Goal: Task Accomplishment & Management: Manage account settings

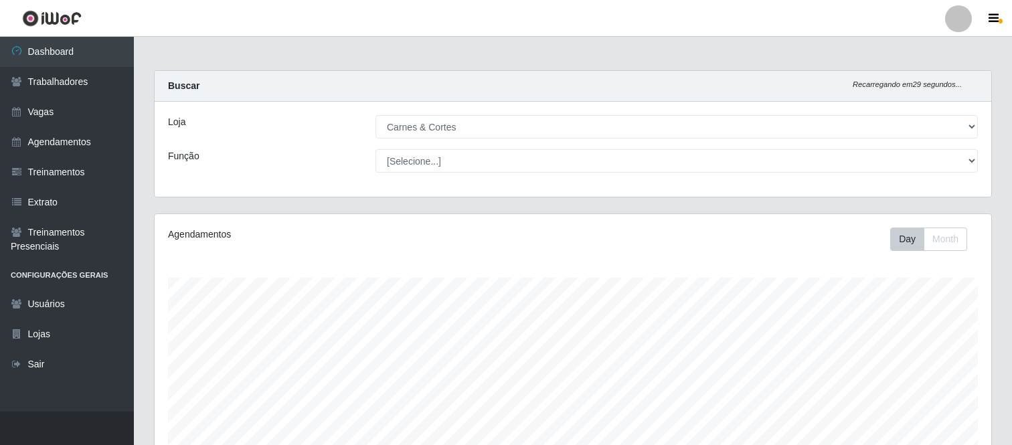
select select "433"
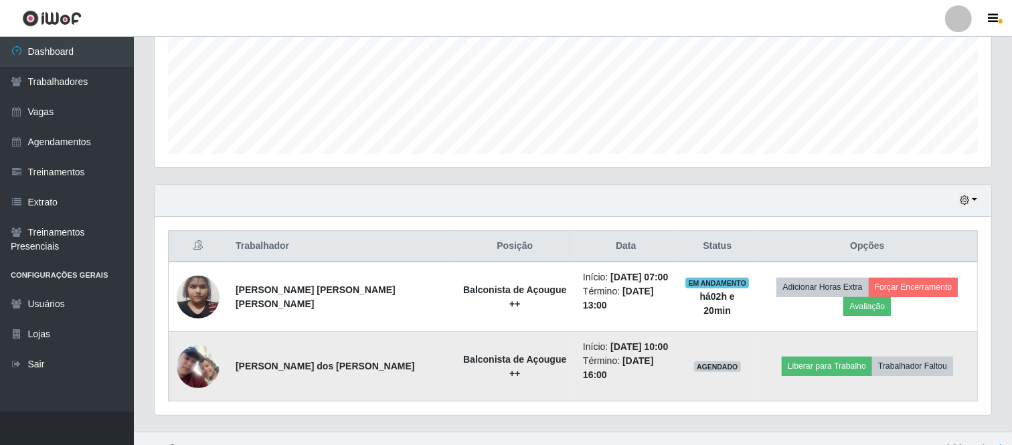
scroll to position [277, 837]
click at [191, 345] on img at bounding box center [198, 366] width 43 height 43
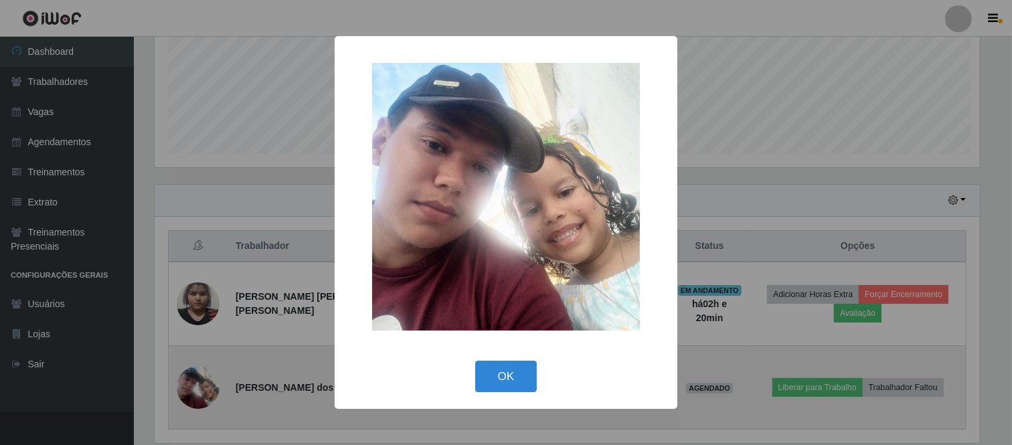
scroll to position [277, 828]
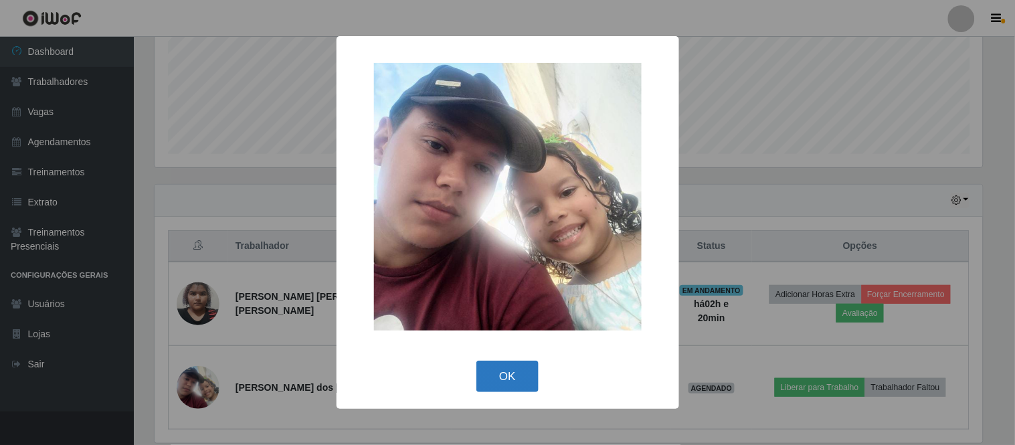
click at [519, 384] on button "OK" at bounding box center [508, 376] width 62 height 31
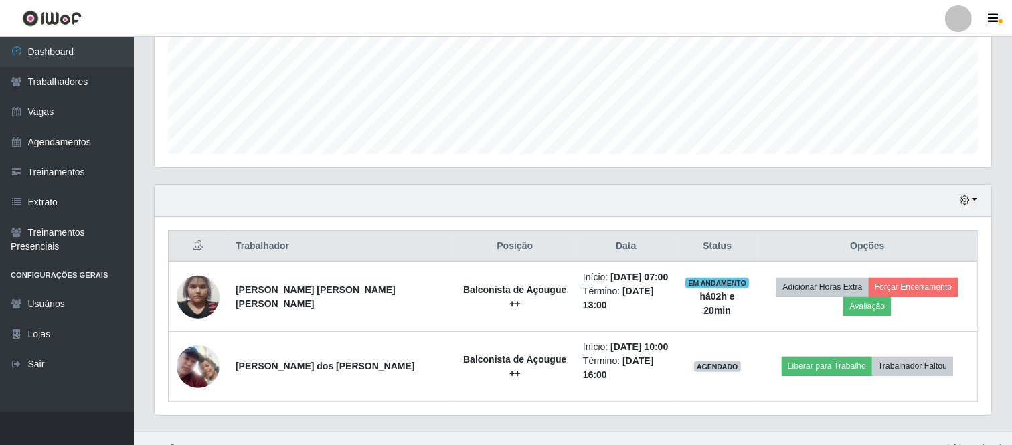
scroll to position [277, 837]
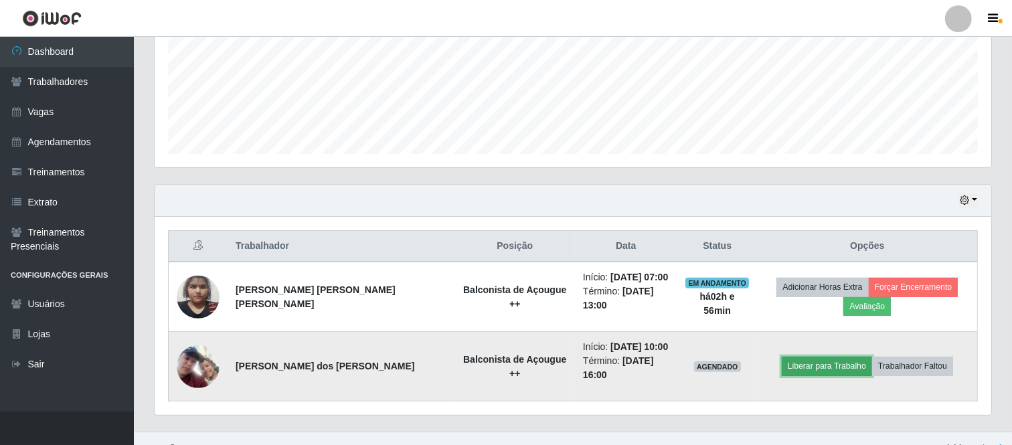
click at [798, 357] on button "Liberar para Trabalho" at bounding box center [827, 366] width 90 height 19
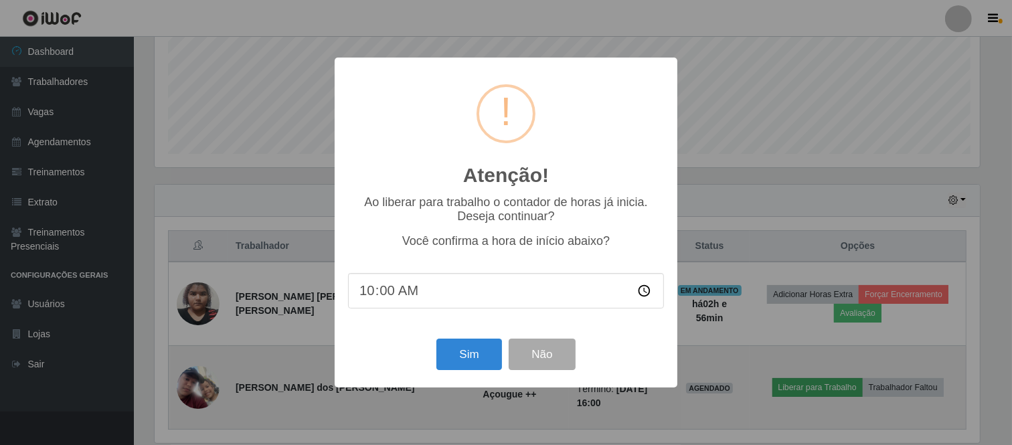
scroll to position [277, 828]
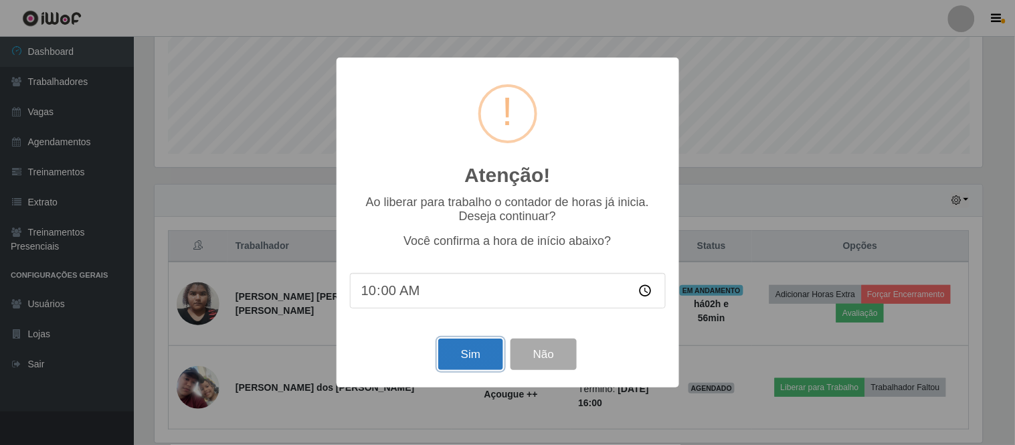
click at [474, 357] on button "Sim" at bounding box center [470, 354] width 65 height 31
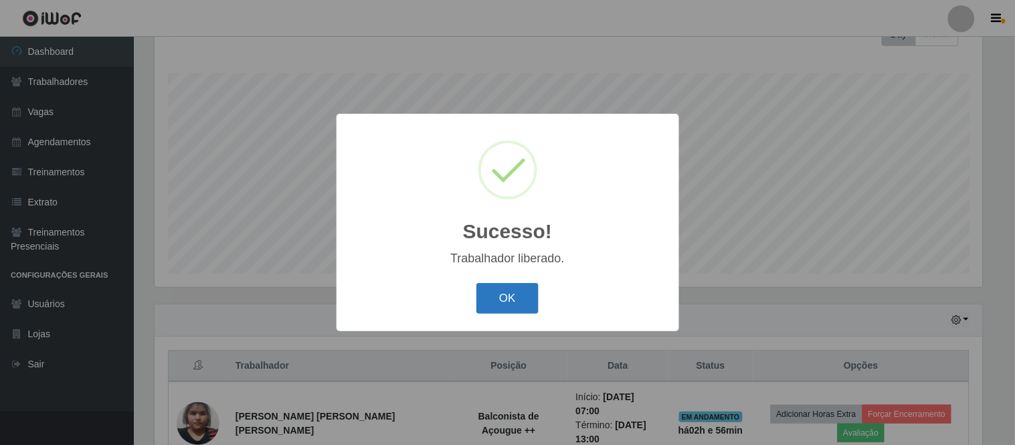
click at [497, 305] on button "OK" at bounding box center [508, 298] width 62 height 31
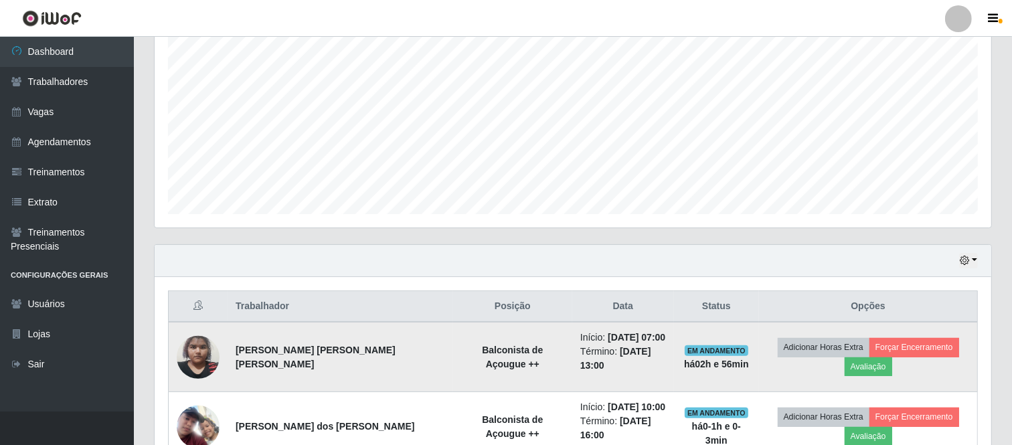
scroll to position [325, 0]
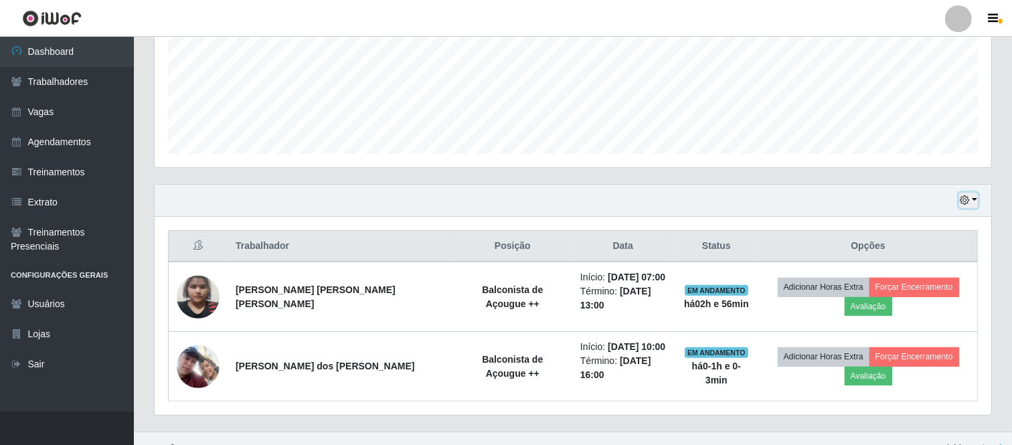
click at [968, 197] on icon "button" at bounding box center [964, 199] width 9 height 9
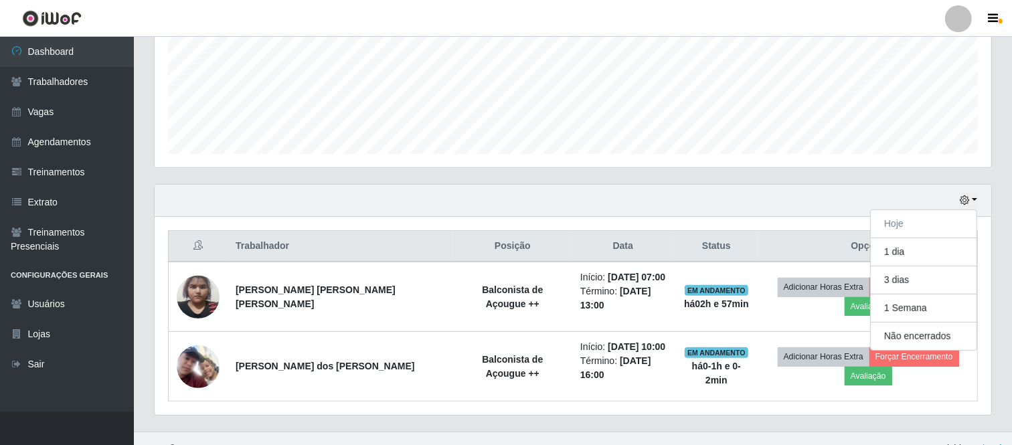
click at [839, 199] on div "Hoje 1 dia 3 dias 1 Semana Não encerrados" at bounding box center [573, 201] width 837 height 32
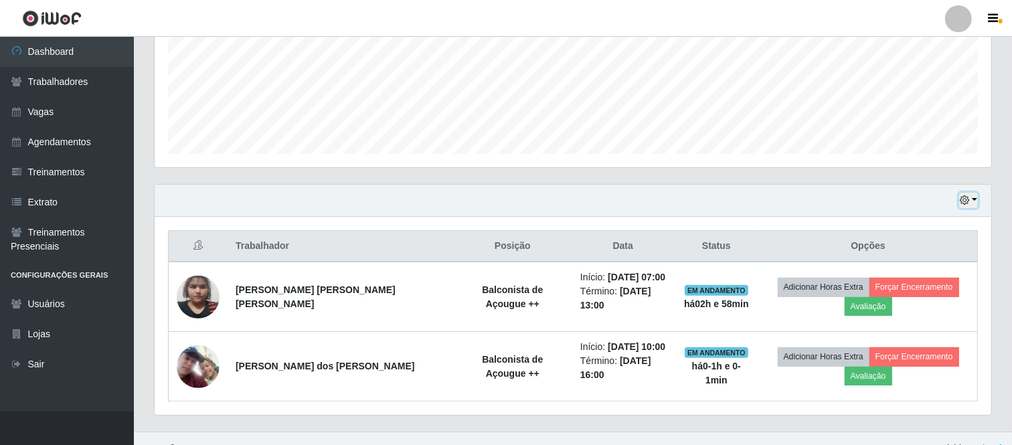
click at [974, 202] on button "button" at bounding box center [968, 200] width 19 height 15
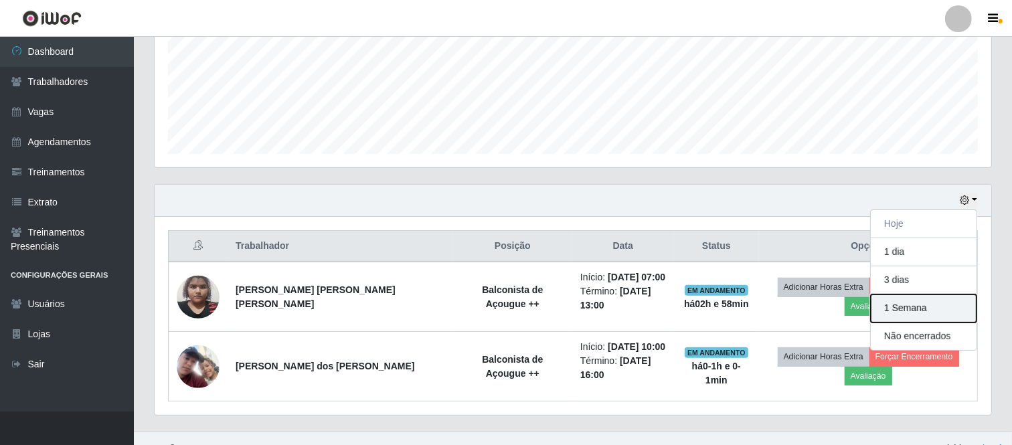
click at [919, 309] on button "1 Semana" at bounding box center [924, 308] width 106 height 28
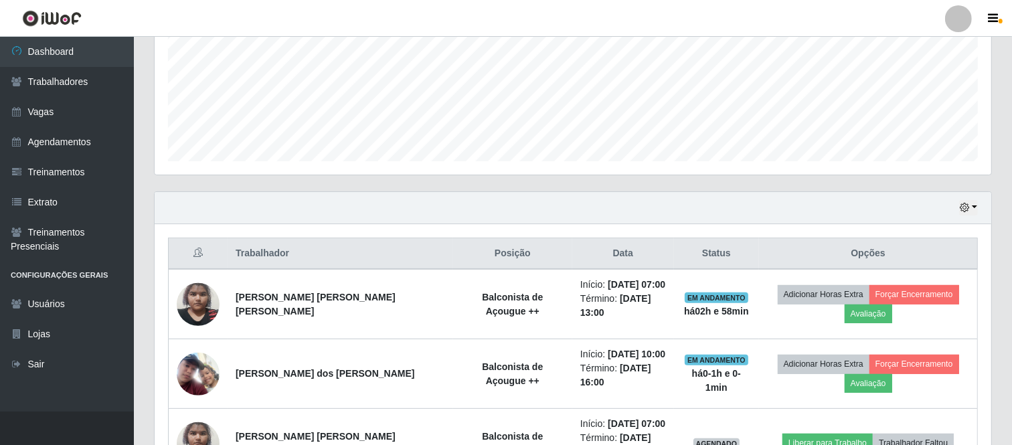
scroll to position [446, 0]
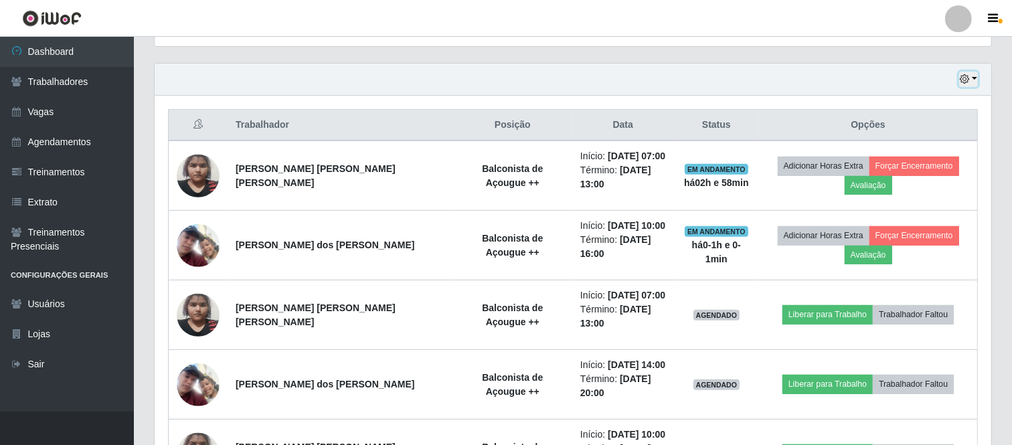
click at [975, 81] on button "button" at bounding box center [968, 79] width 19 height 15
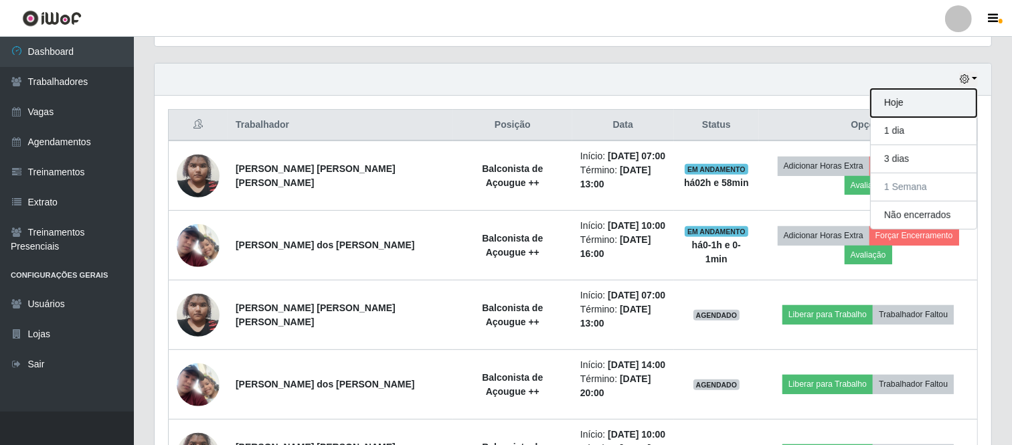
click at [908, 92] on button "Hoje" at bounding box center [924, 103] width 106 height 28
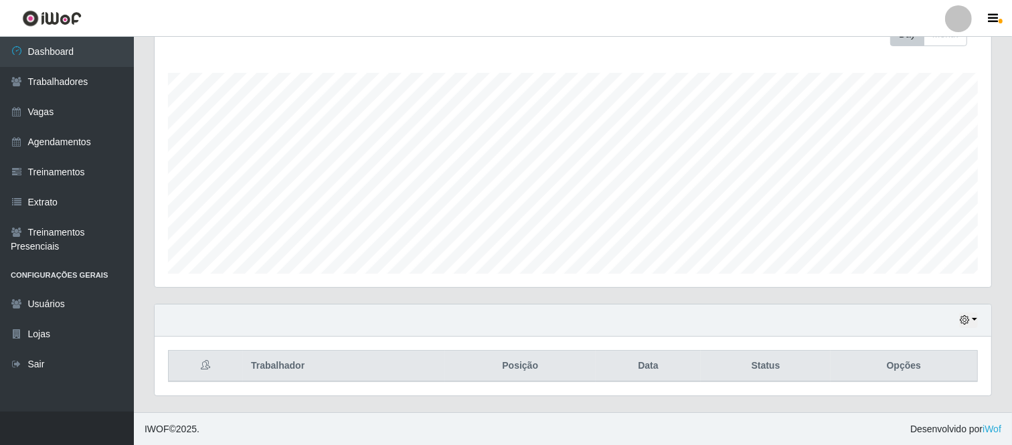
scroll to position [325, 0]
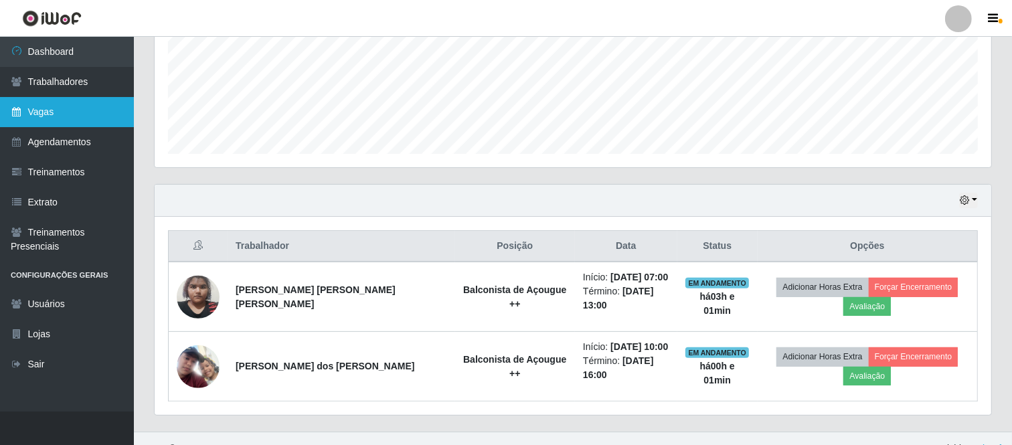
click at [61, 104] on link "Vagas" at bounding box center [67, 112] width 134 height 30
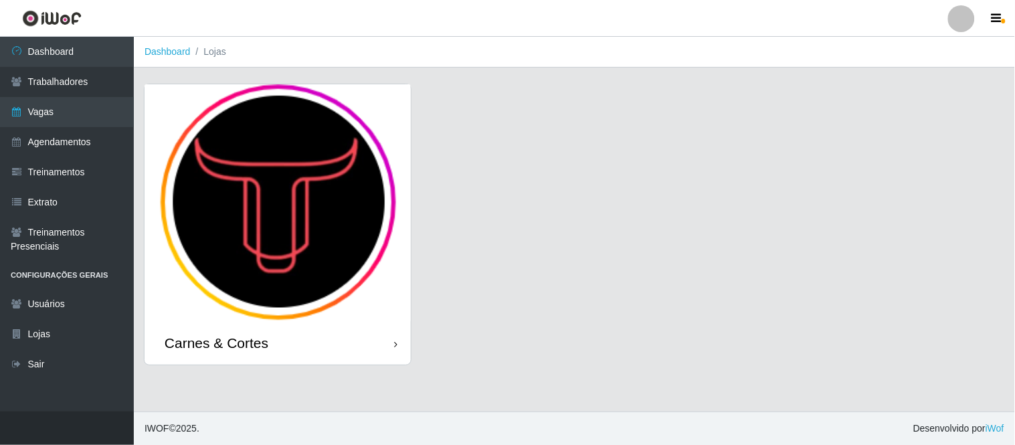
click at [319, 236] on img at bounding box center [278, 202] width 266 height 237
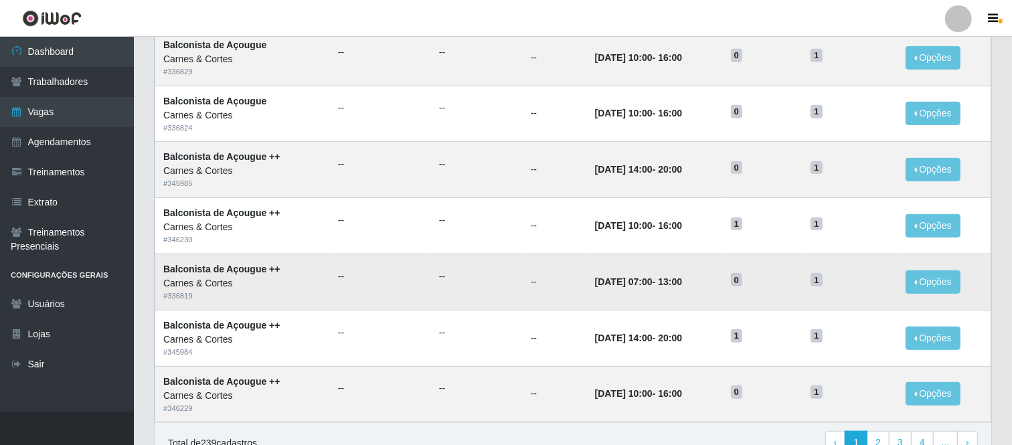
scroll to position [594, 0]
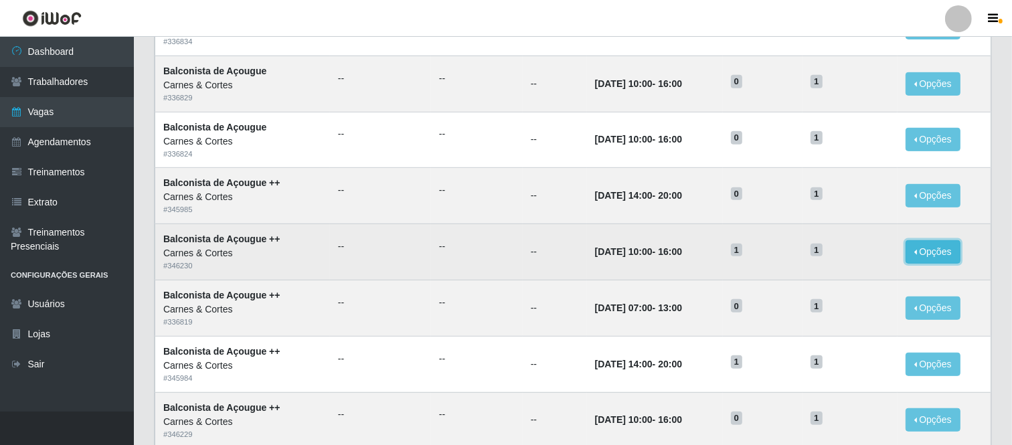
click at [925, 248] on button "Opções" at bounding box center [933, 251] width 55 height 23
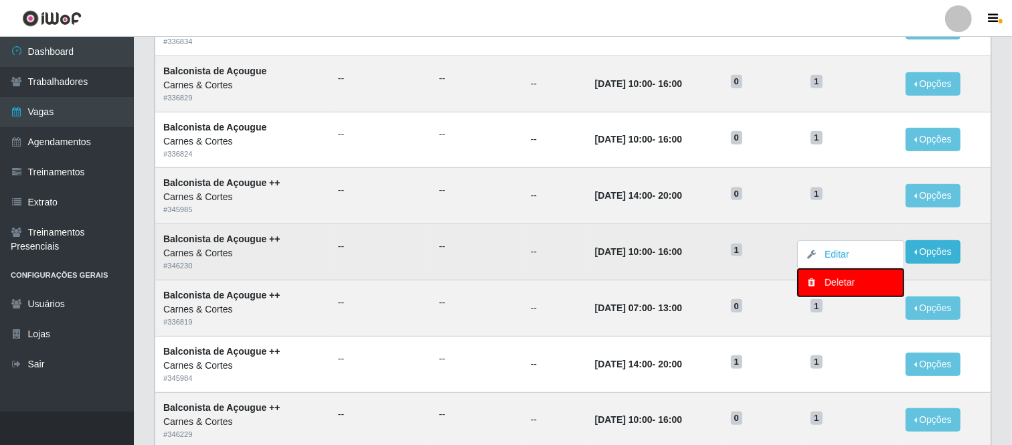
click at [842, 288] on div "Deletar" at bounding box center [850, 283] width 79 height 14
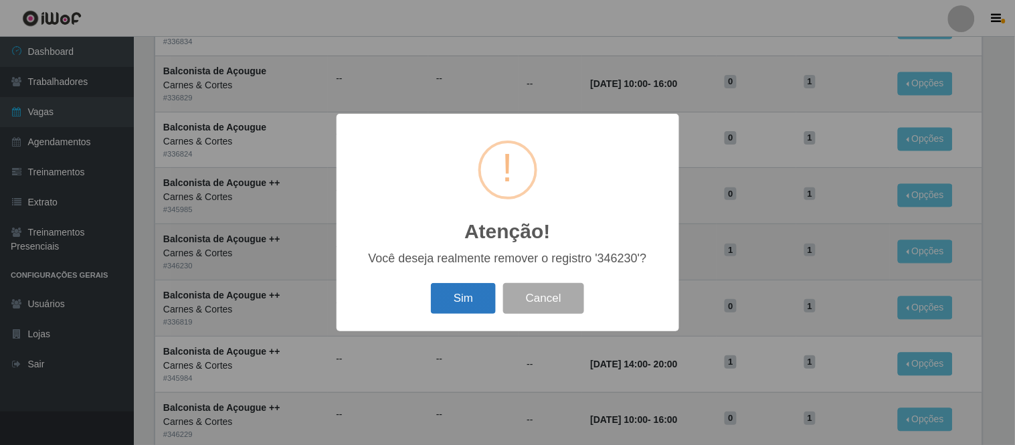
click at [470, 295] on button "Sim" at bounding box center [463, 298] width 65 height 31
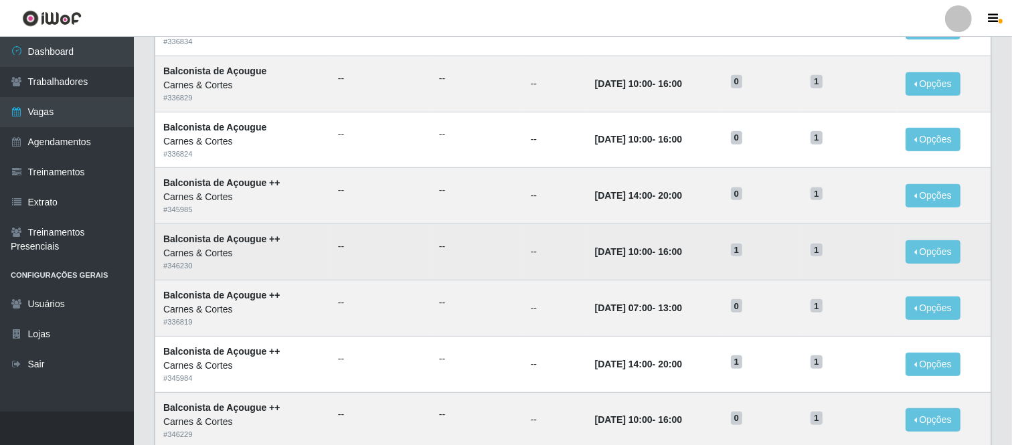
scroll to position [0, 0]
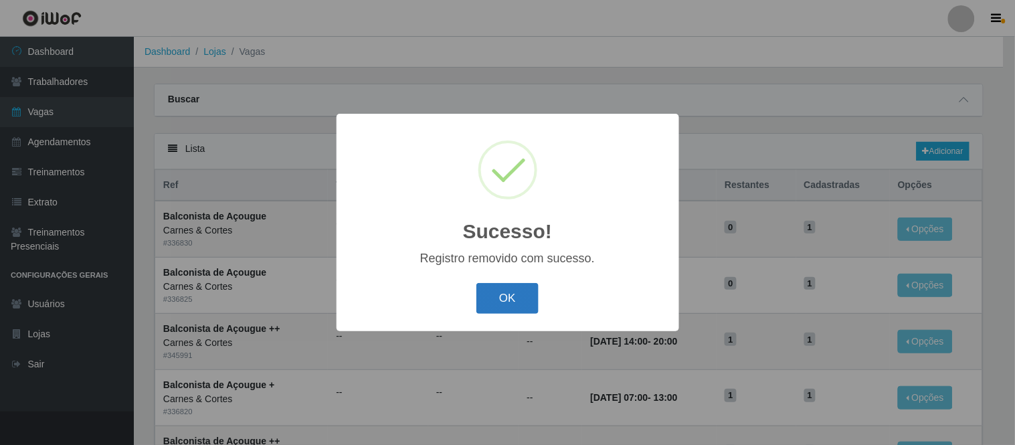
click at [500, 300] on button "OK" at bounding box center [508, 298] width 62 height 31
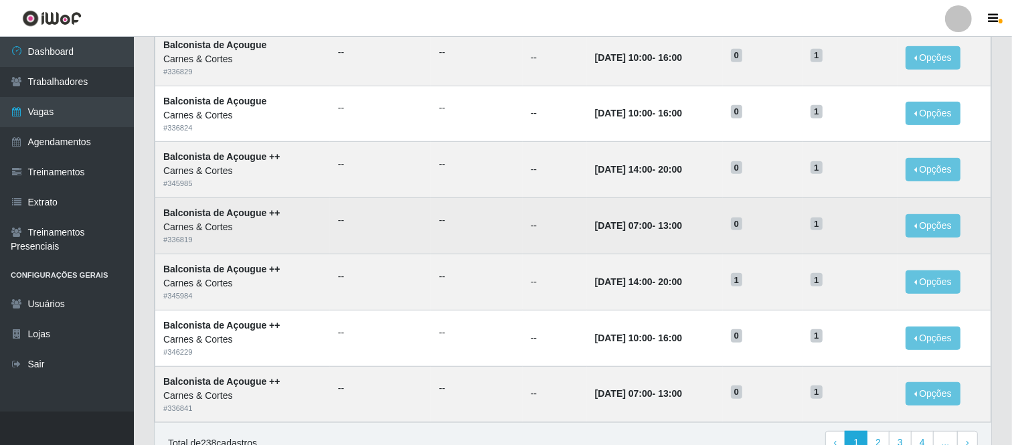
scroll to position [594, 0]
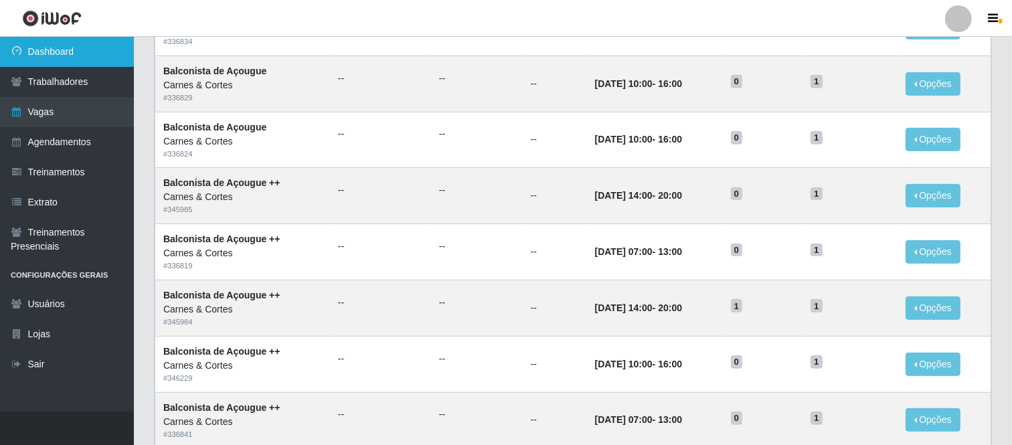
click at [69, 52] on link "Dashboard" at bounding box center [67, 52] width 134 height 30
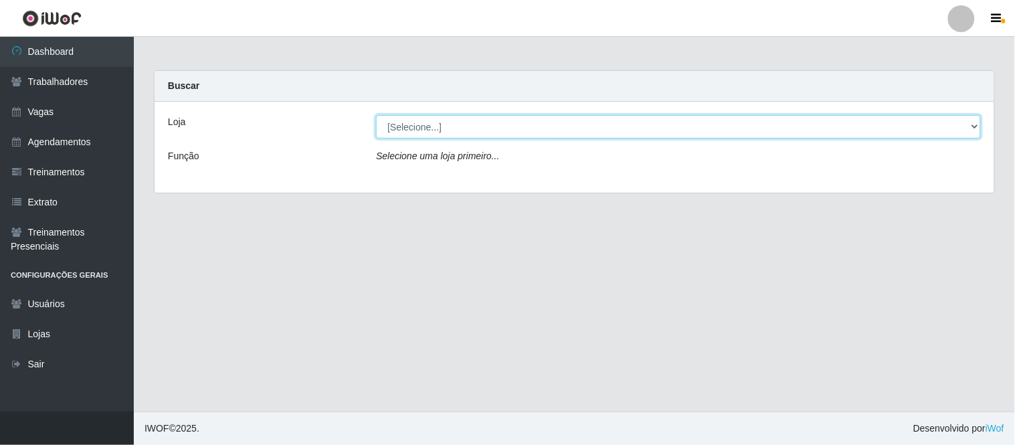
drag, startPoint x: 450, startPoint y: 122, endPoint x: 452, endPoint y: 131, distance: 9.6
click at [450, 122] on select "[Selecione...] Carnes & Cortes" at bounding box center [678, 126] width 605 height 23
select select "433"
click at [376, 115] on select "[Selecione...] Carnes & Cortes" at bounding box center [678, 126] width 605 height 23
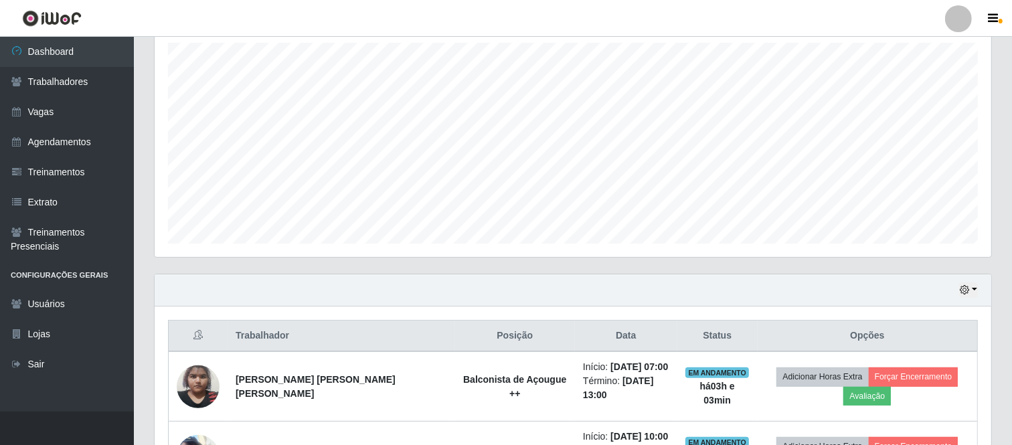
scroll to position [297, 0]
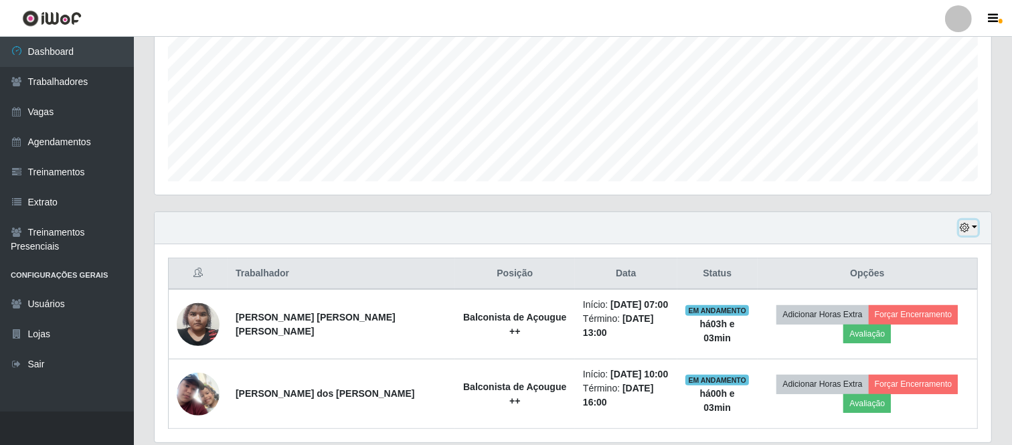
click at [960, 231] on button "button" at bounding box center [968, 227] width 19 height 15
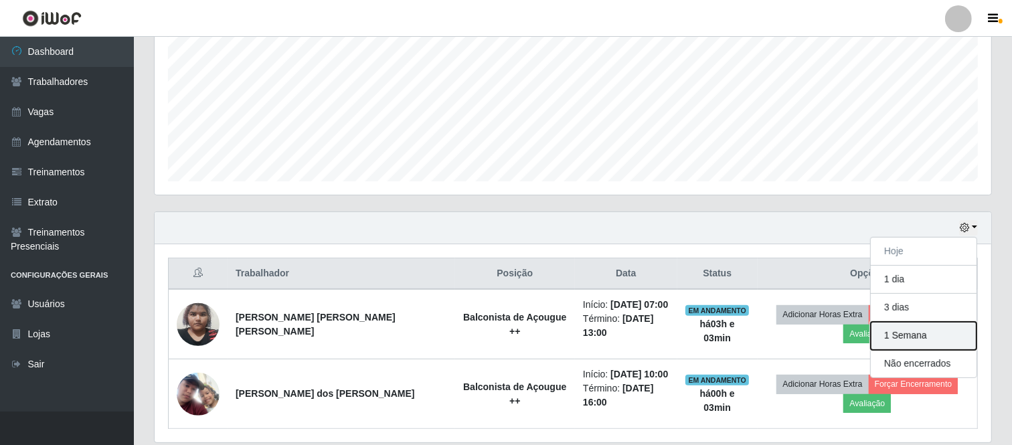
click at [913, 332] on button "1 Semana" at bounding box center [924, 336] width 106 height 28
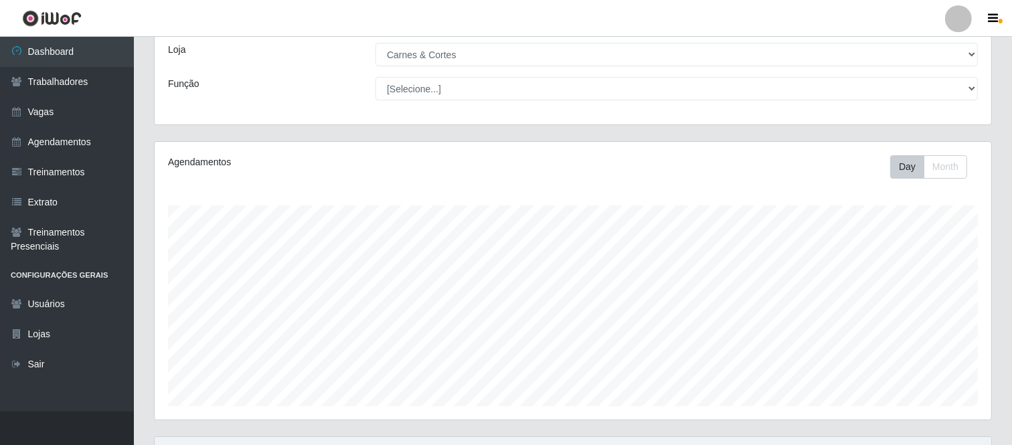
scroll to position [27, 0]
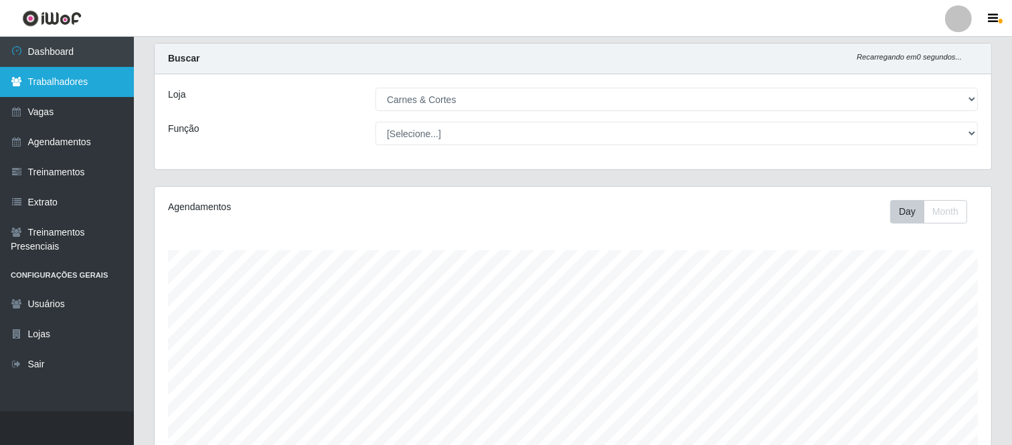
click at [58, 74] on link "Trabalhadores" at bounding box center [67, 82] width 134 height 30
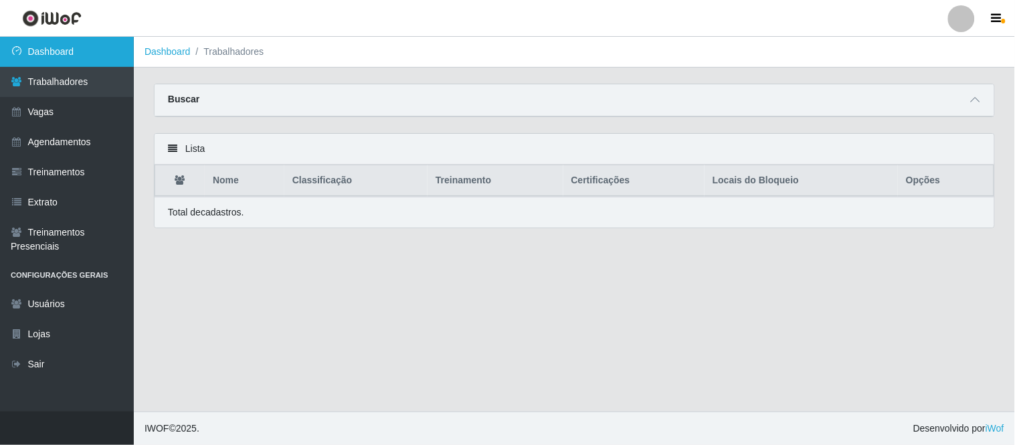
click at [47, 56] on link "Dashboard" at bounding box center [67, 52] width 134 height 30
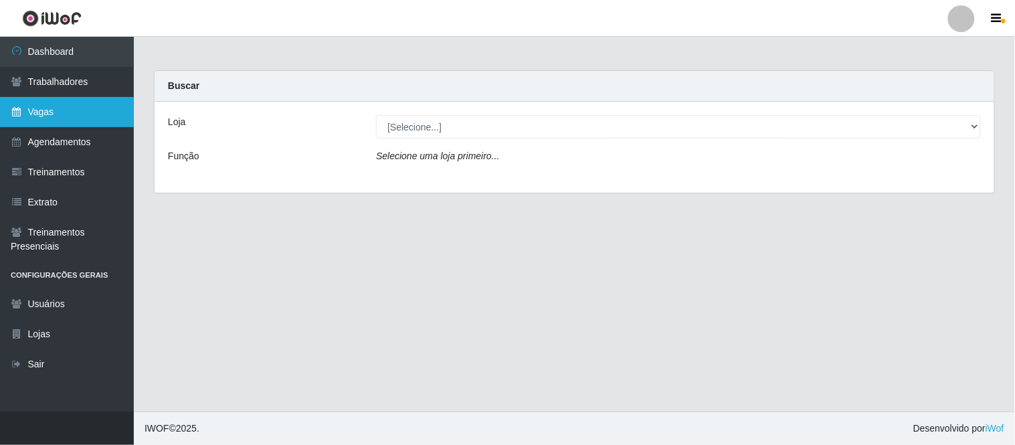
click at [62, 116] on link "Vagas" at bounding box center [67, 112] width 134 height 30
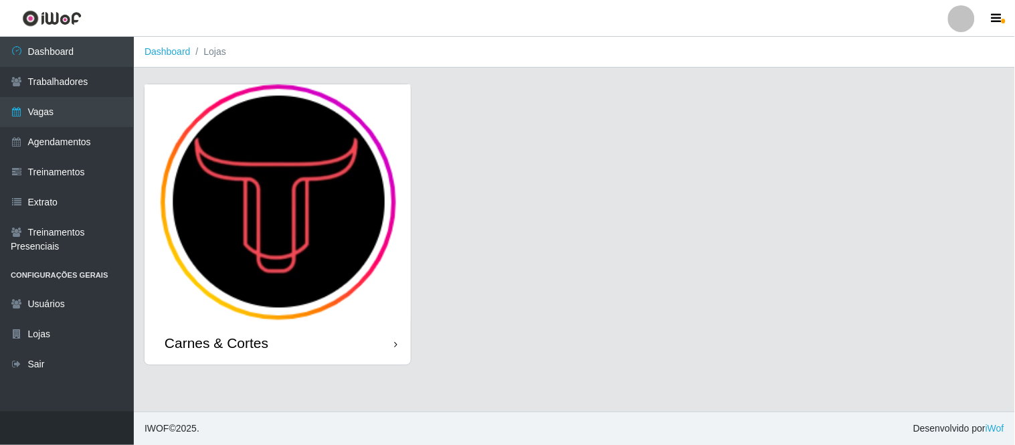
click at [282, 201] on img at bounding box center [278, 202] width 266 height 237
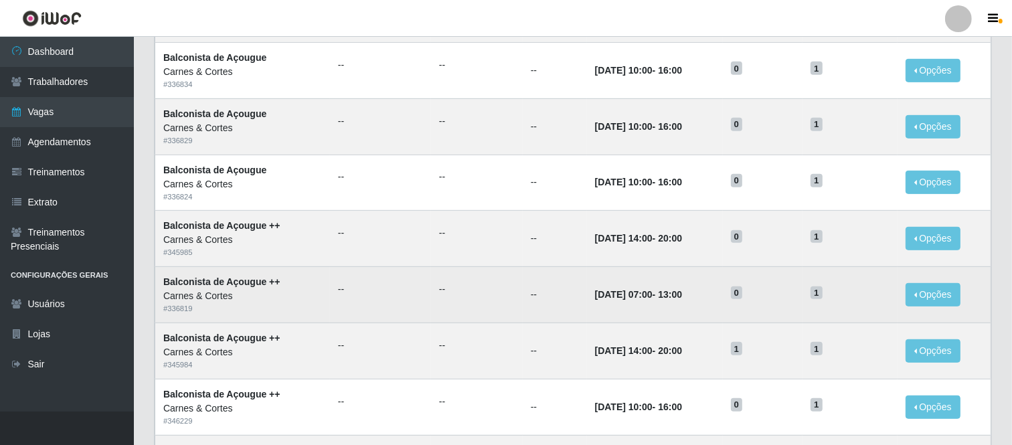
scroll to position [594, 0]
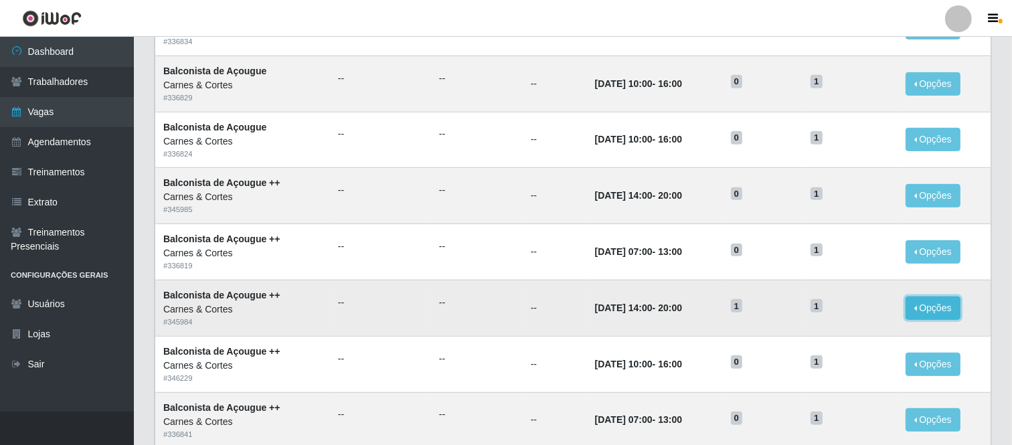
click at [931, 315] on button "Opções" at bounding box center [933, 308] width 55 height 23
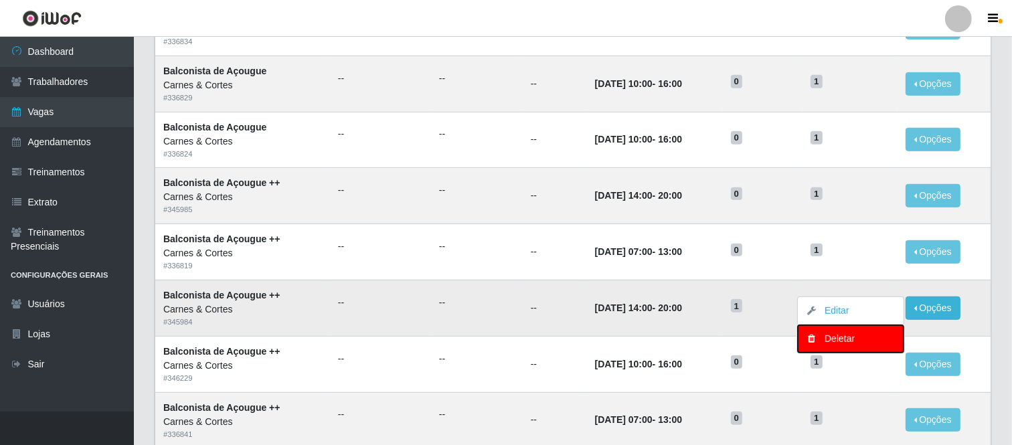
click at [835, 339] on div "Deletar" at bounding box center [850, 339] width 79 height 14
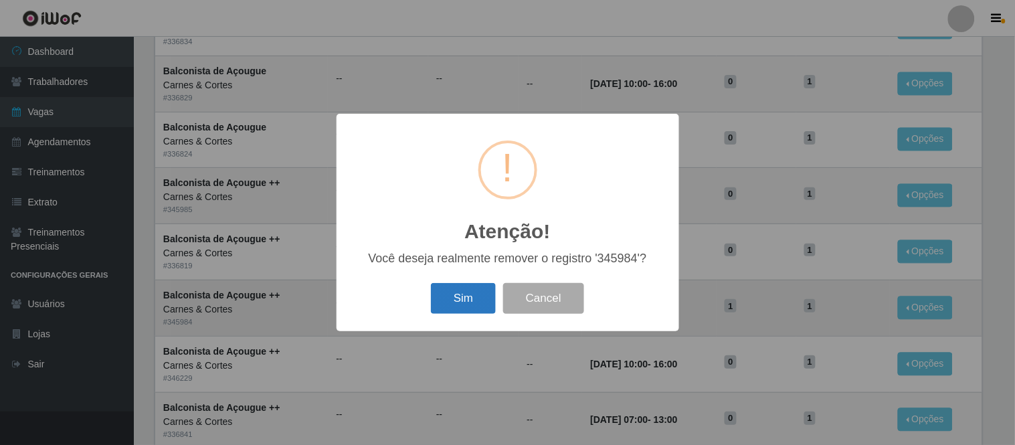
click at [474, 292] on button "Sim" at bounding box center [463, 298] width 65 height 31
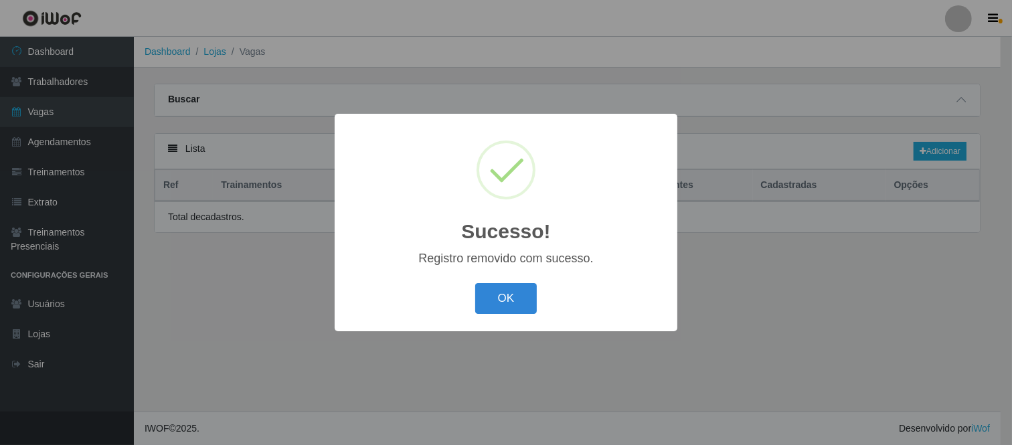
scroll to position [0, 0]
click at [523, 298] on button "OK" at bounding box center [508, 298] width 62 height 31
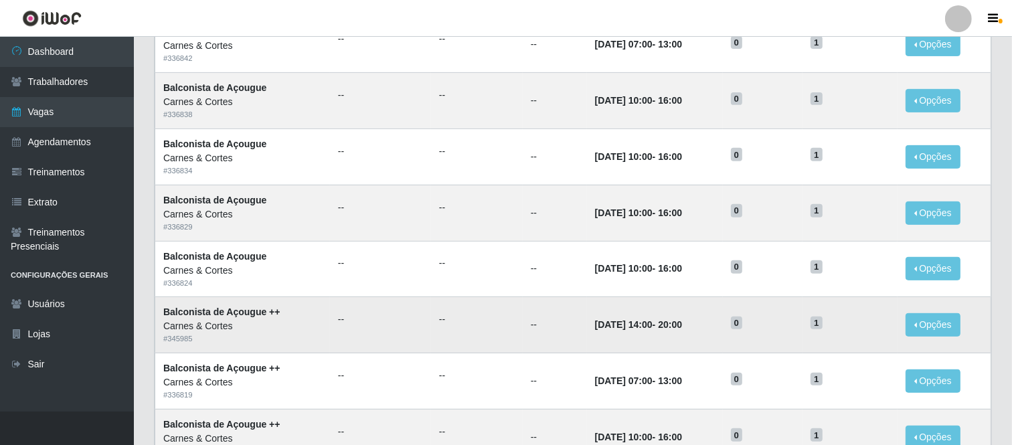
scroll to position [466, 0]
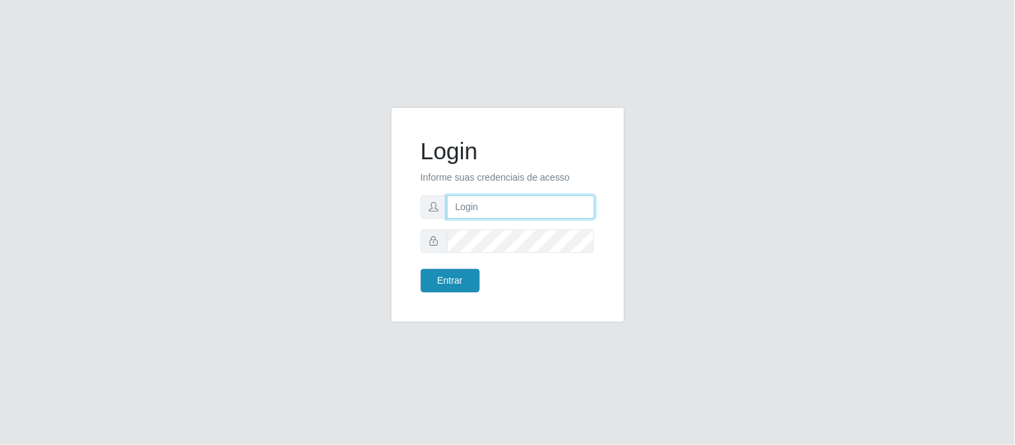
type input "deyvid@carnesecortes"
click at [460, 284] on button "Entrar" at bounding box center [450, 280] width 59 height 23
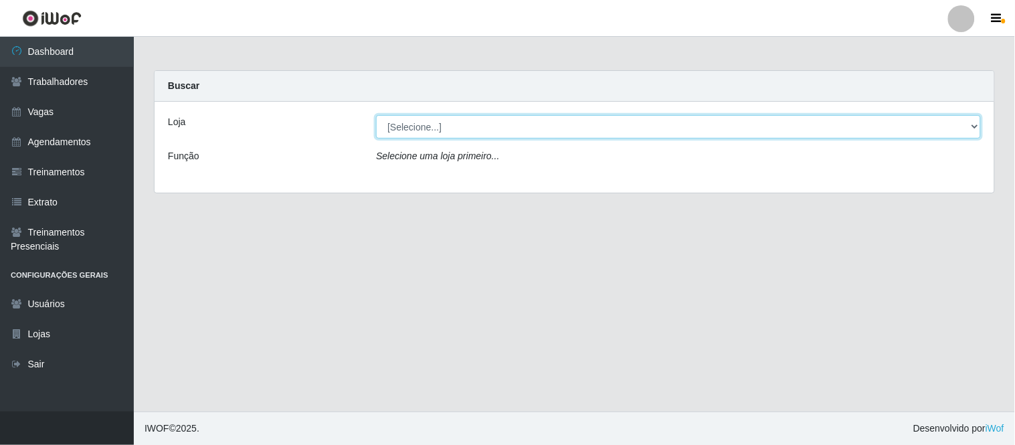
click at [437, 127] on select "[Selecione...] Carnes & Cortes" at bounding box center [678, 126] width 605 height 23
select select "433"
click at [376, 115] on select "[Selecione...] Carnes & Cortes" at bounding box center [678, 126] width 605 height 23
